Goal: Navigation & Orientation: Go to known website

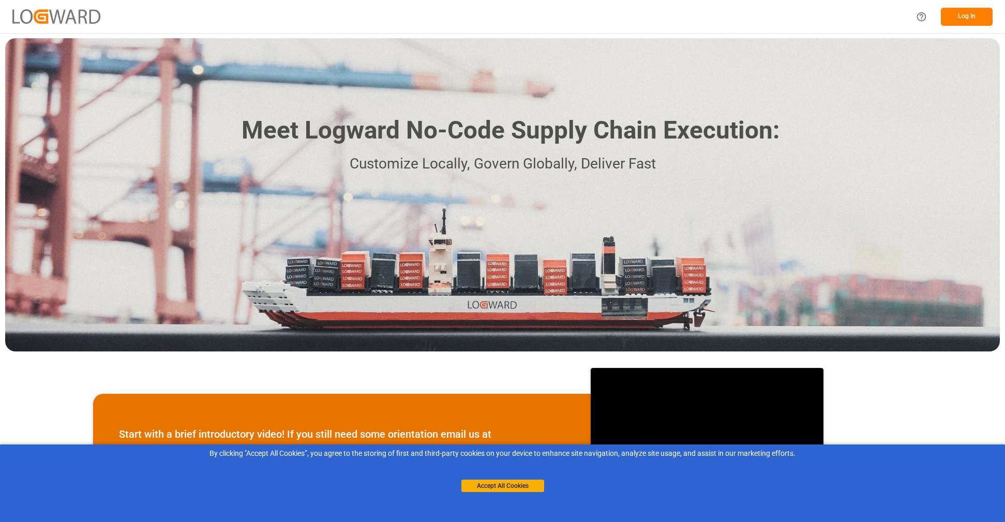
click at [982, 16] on button "Log In" at bounding box center [967, 17] width 52 height 18
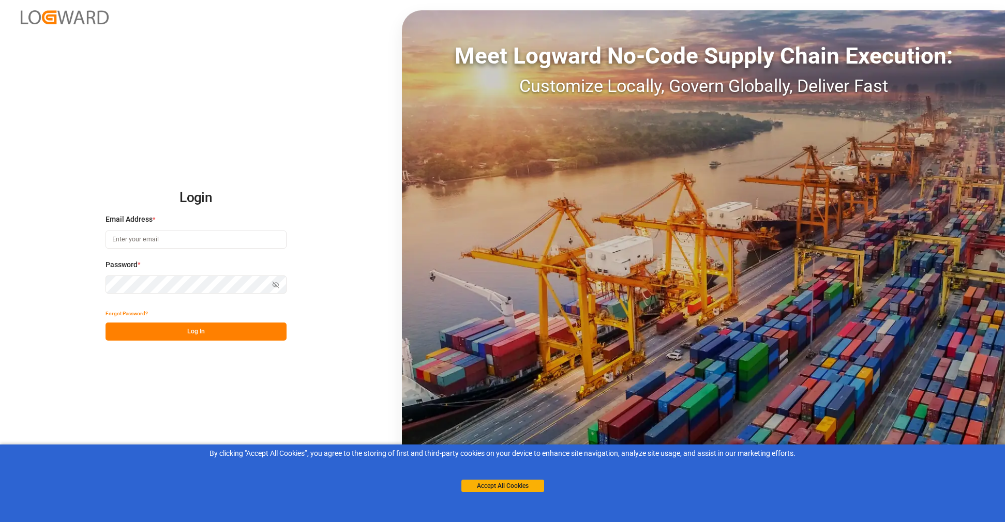
click at [194, 245] on input at bounding box center [195, 240] width 181 height 18
click at [196, 240] on input at bounding box center [195, 240] width 181 height 18
click at [192, 274] on div "Password * Show password Password is required." at bounding box center [195, 283] width 181 height 46
click at [184, 246] on input at bounding box center [195, 240] width 181 height 18
click at [180, 240] on input at bounding box center [195, 240] width 181 height 18
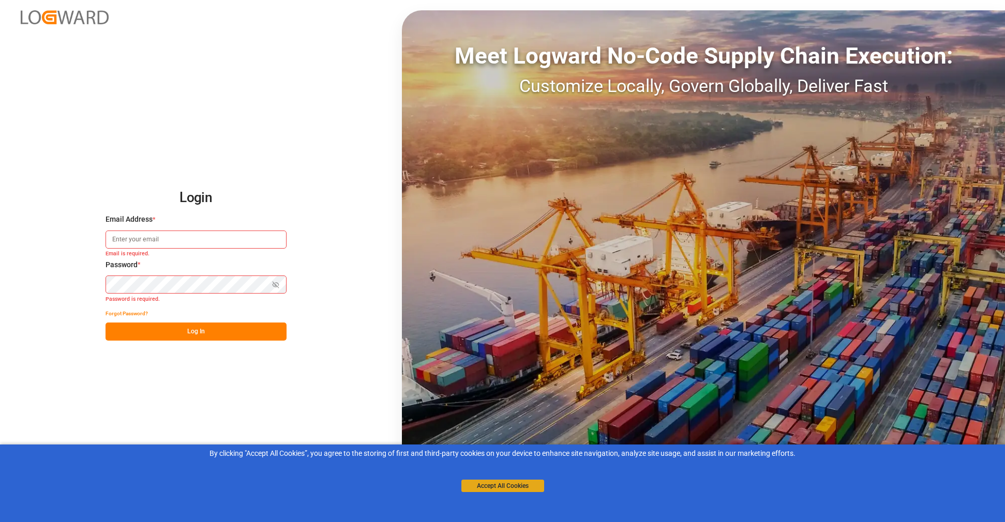
click at [516, 487] on button "Accept All Cookies" at bounding box center [502, 486] width 83 height 12
